Goal: Check status

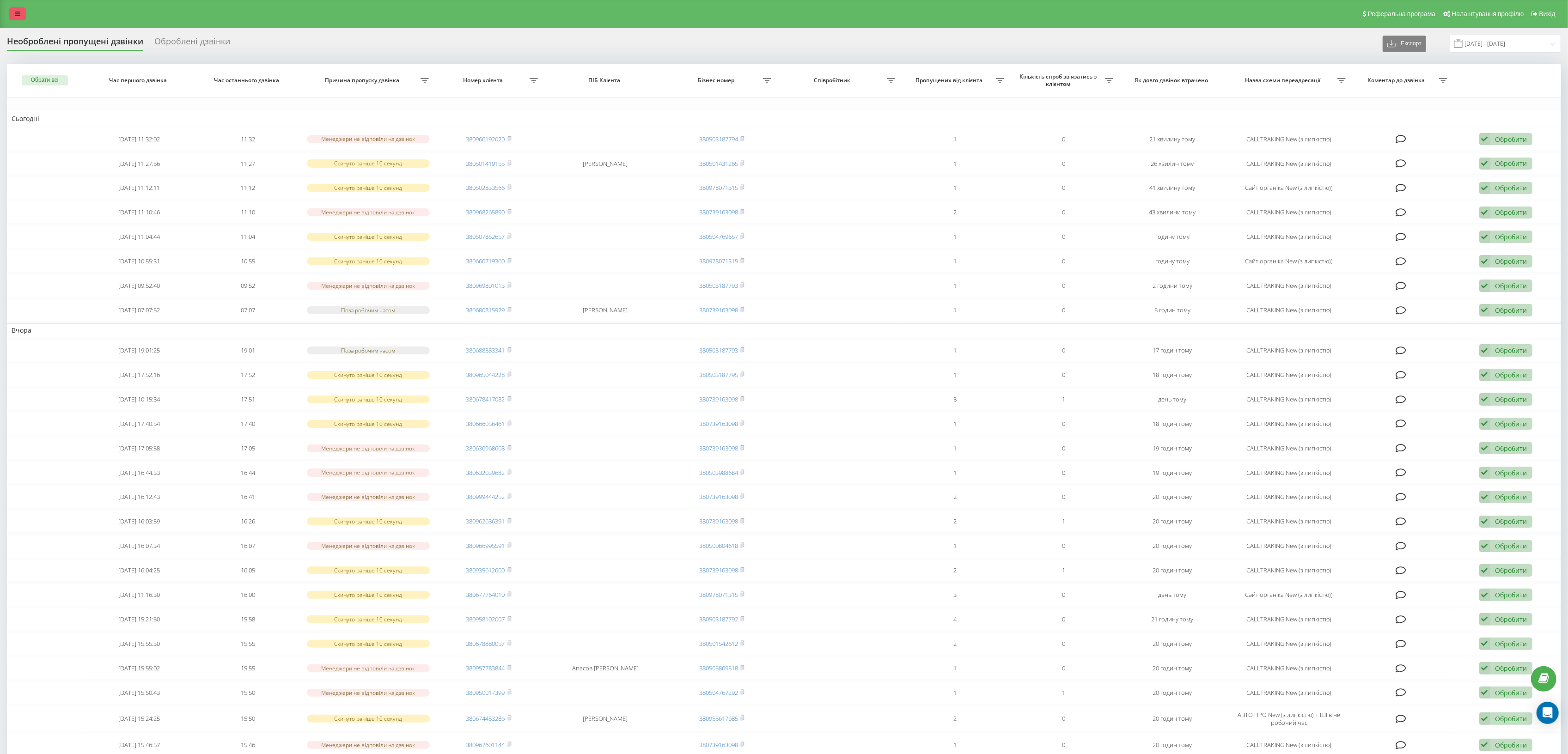
click at [19, 16] on icon at bounding box center [17, 13] width 5 height 7
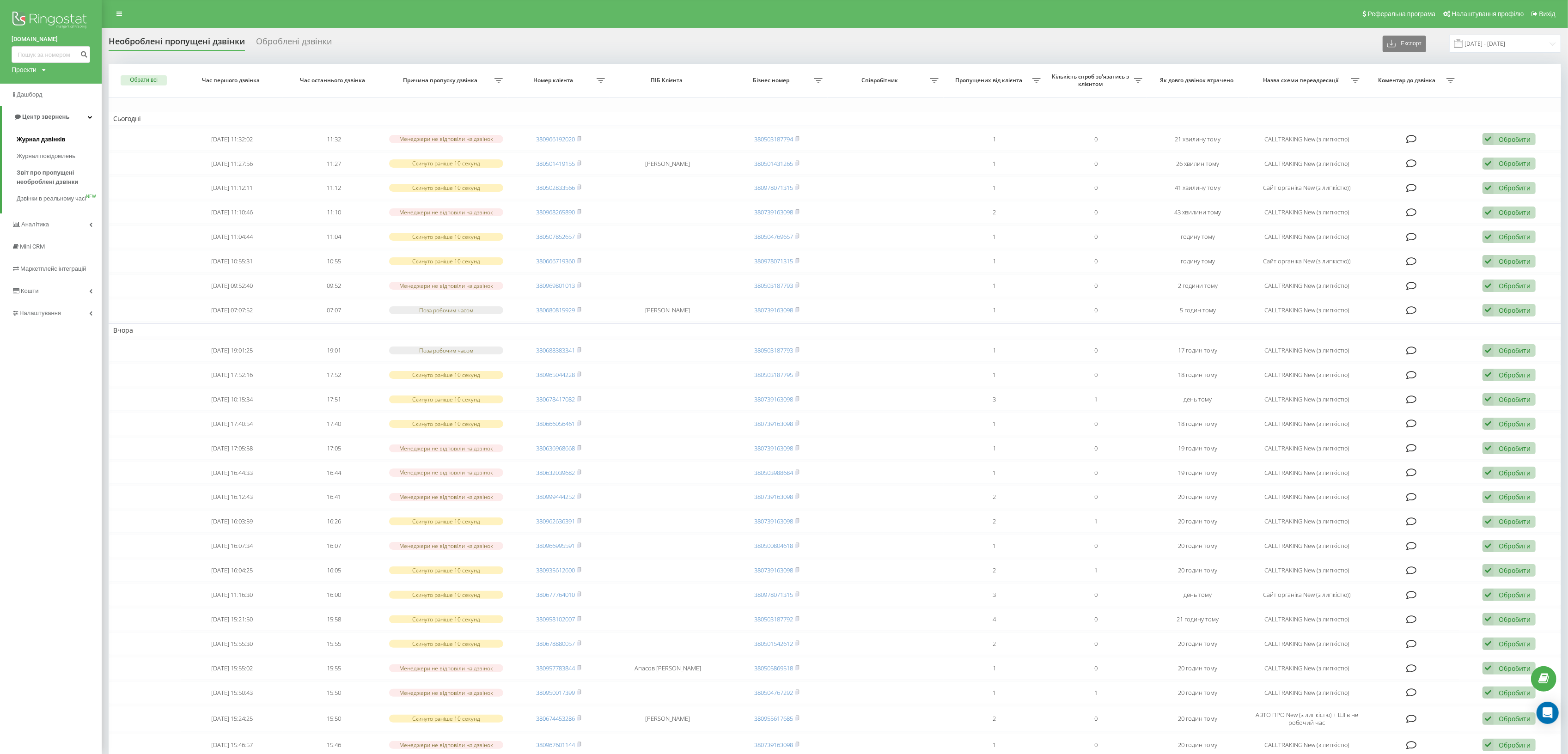
click at [53, 140] on span "Журнал дзвінків" at bounding box center [41, 139] width 49 height 9
